Goal: Find specific page/section: Find specific page/section

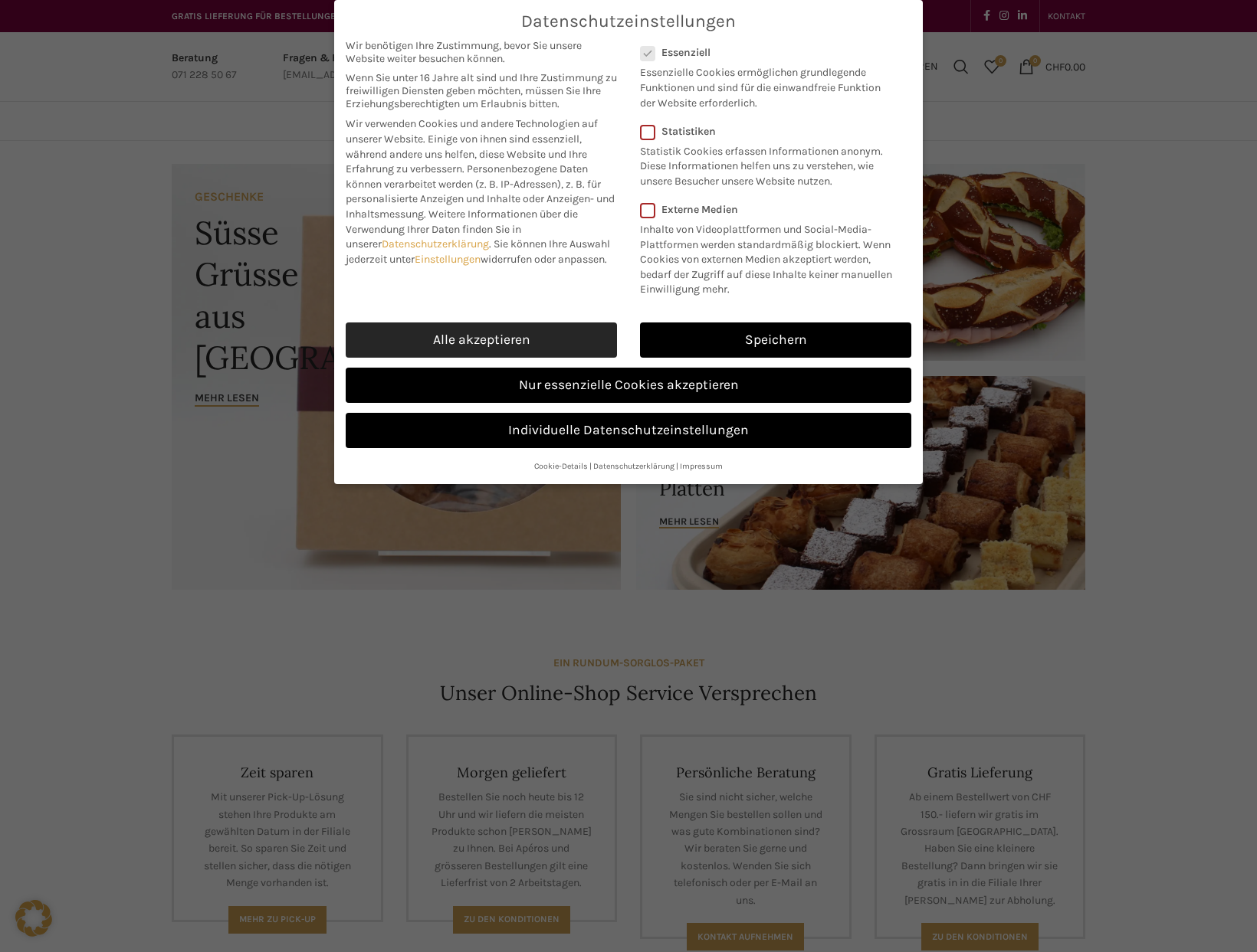
click at [489, 333] on link "Alle akzeptieren" at bounding box center [481, 340] width 272 height 35
checkbox input "true"
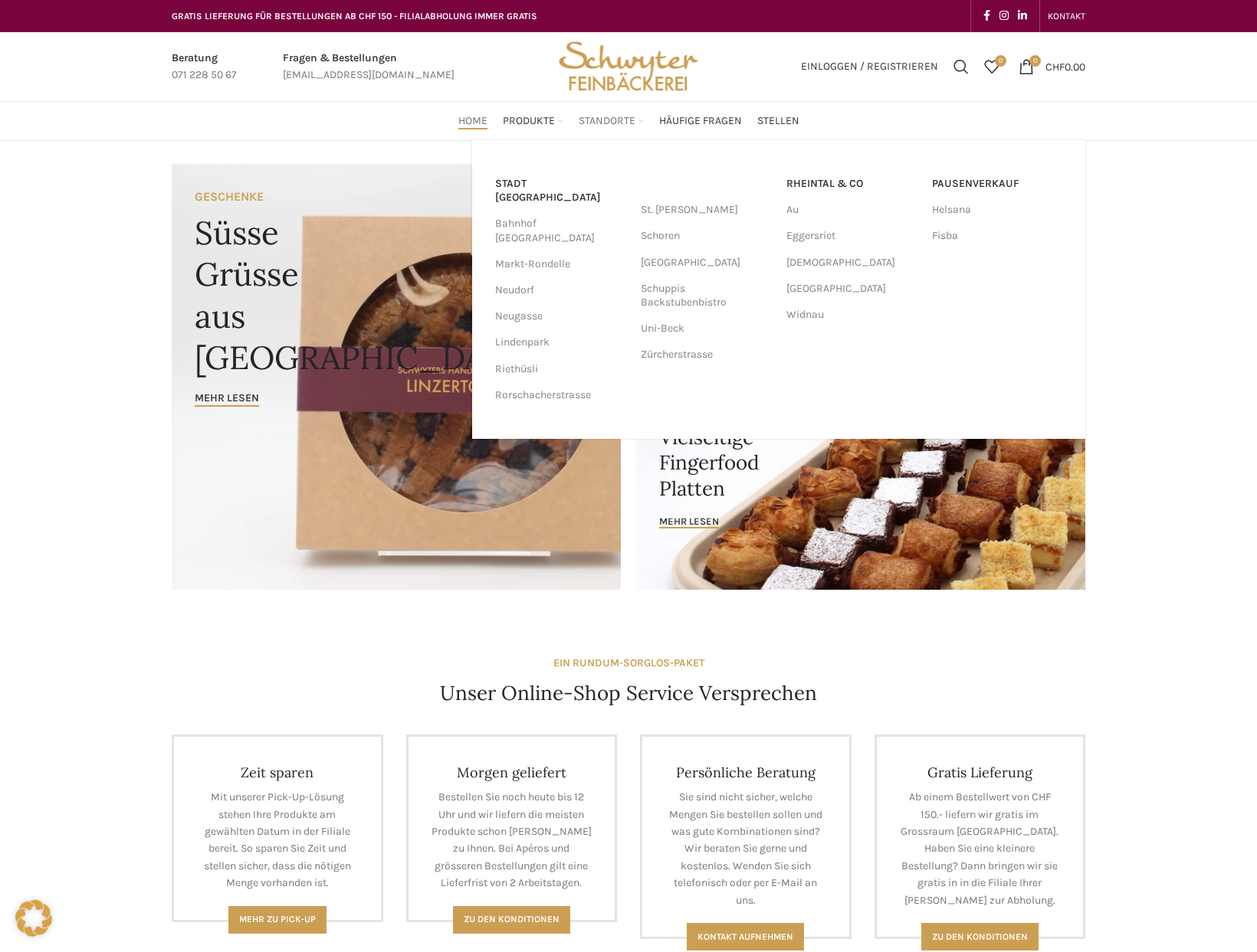
click at [621, 123] on span "Standorte" at bounding box center [607, 121] width 56 height 15
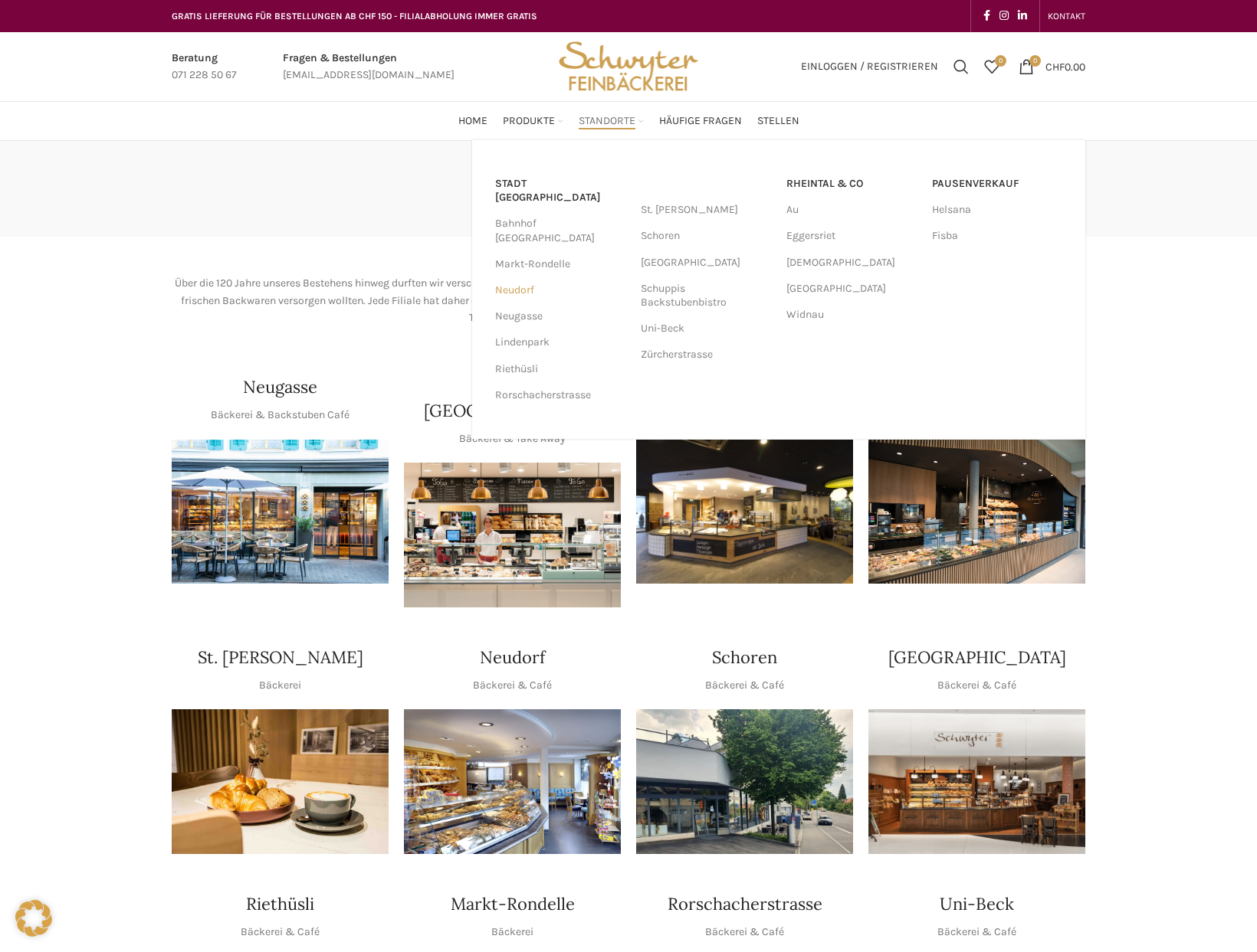
click at [515, 277] on link "Neudorf" at bounding box center [560, 290] width 130 height 26
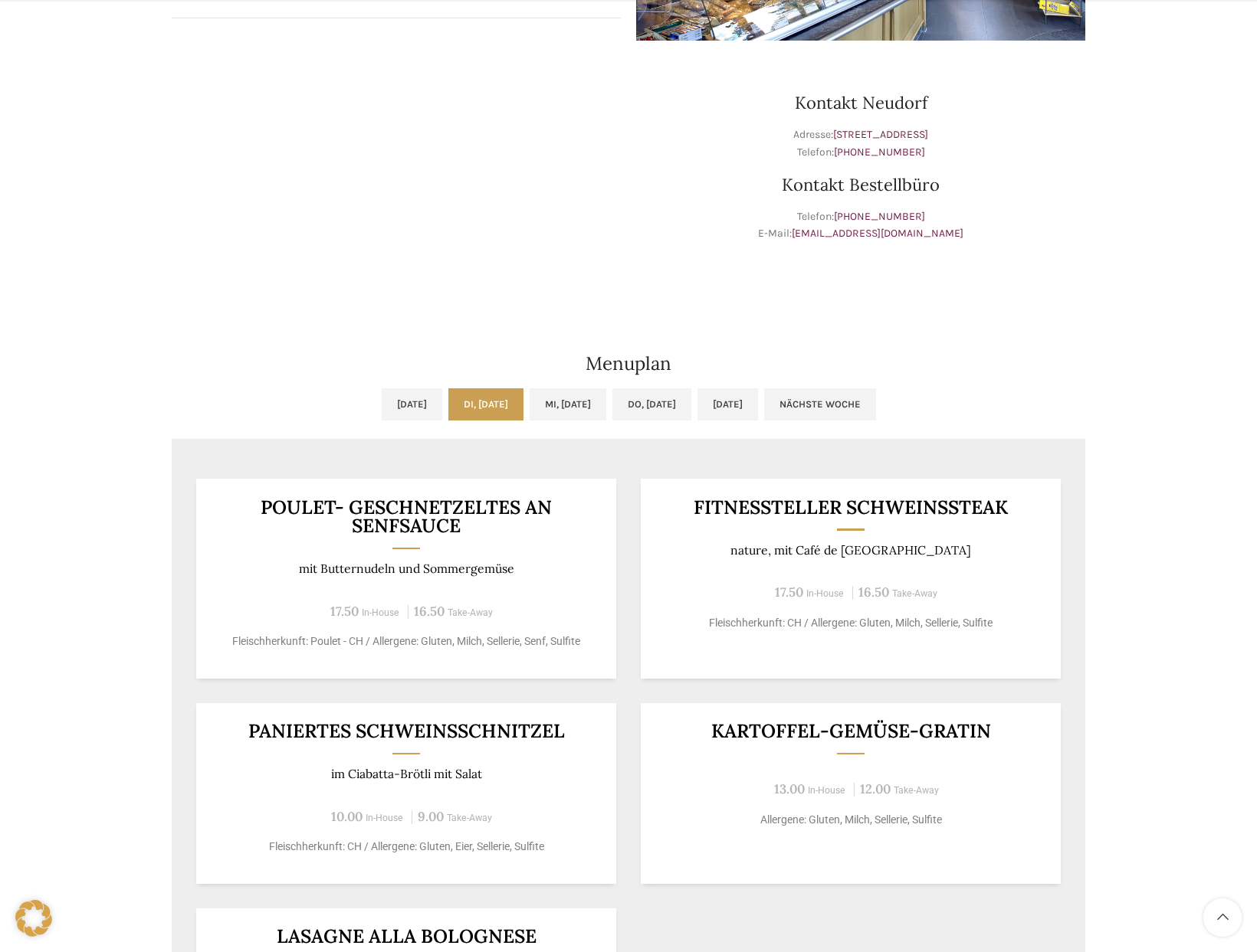
scroll to position [459, 0]
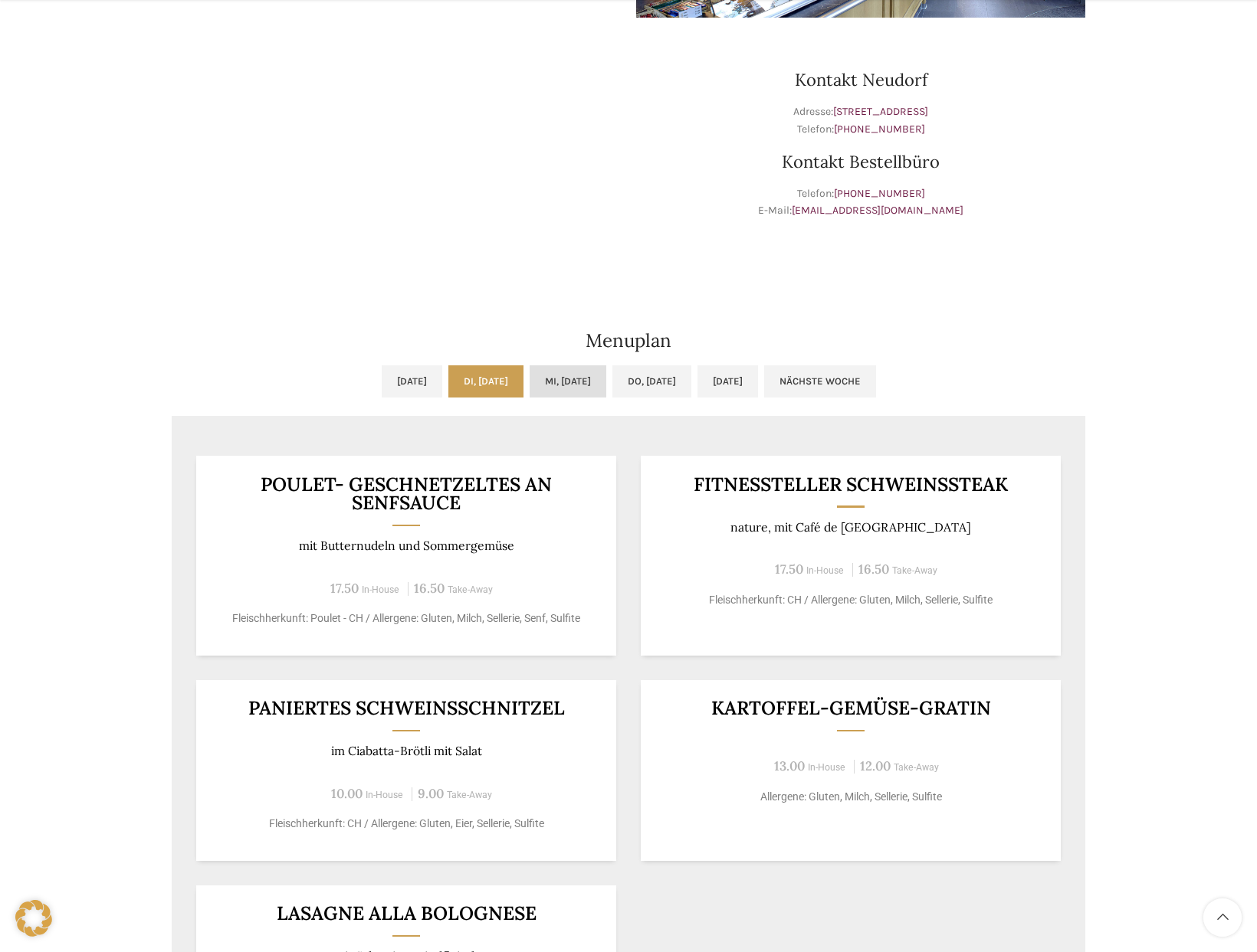
click at [587, 383] on link "Mi, 20.08.2025" at bounding box center [568, 381] width 77 height 32
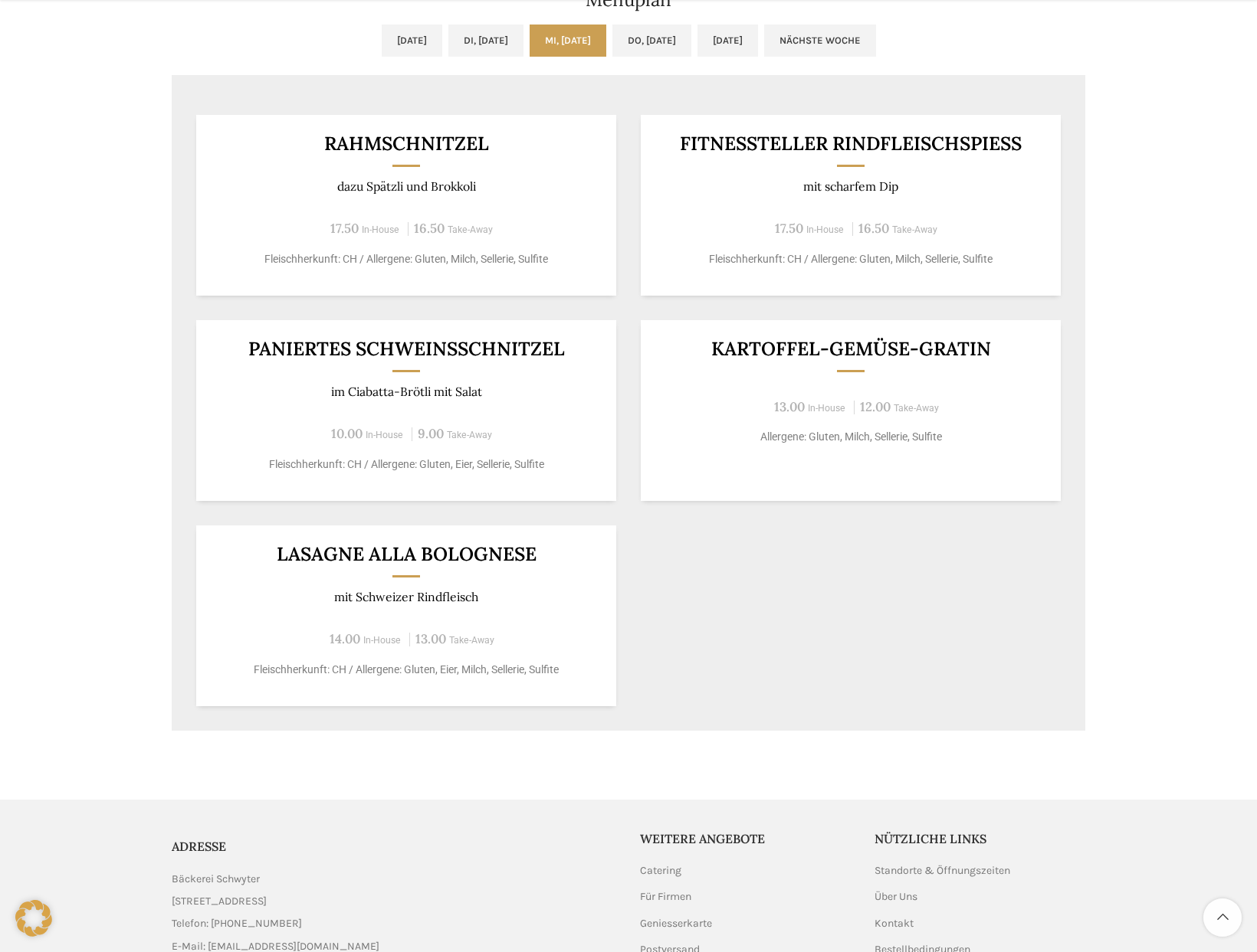
scroll to position [843, 0]
